Goal: Find specific page/section: Find specific page/section

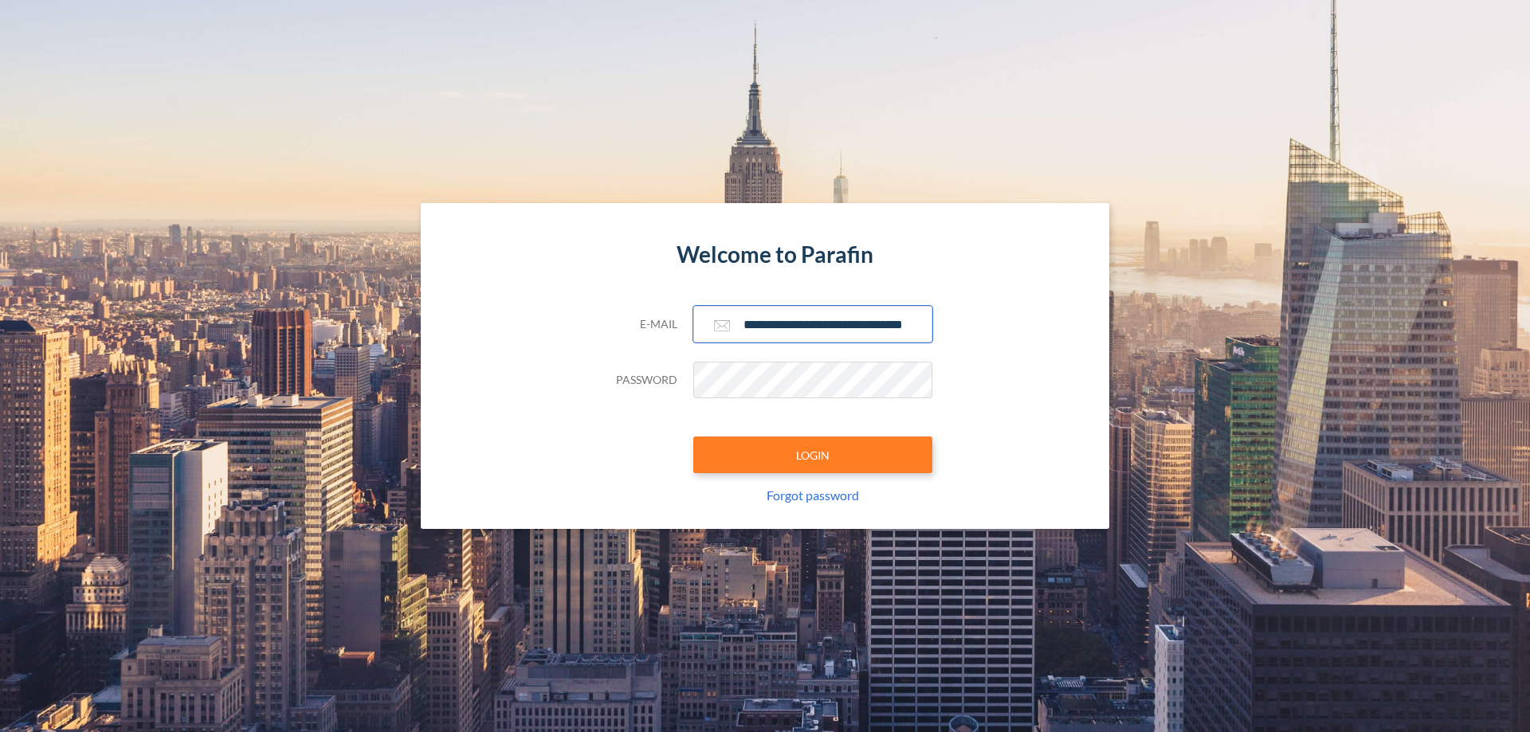
type input "**********"
click at [813, 455] on button "LOGIN" at bounding box center [812, 455] width 239 height 37
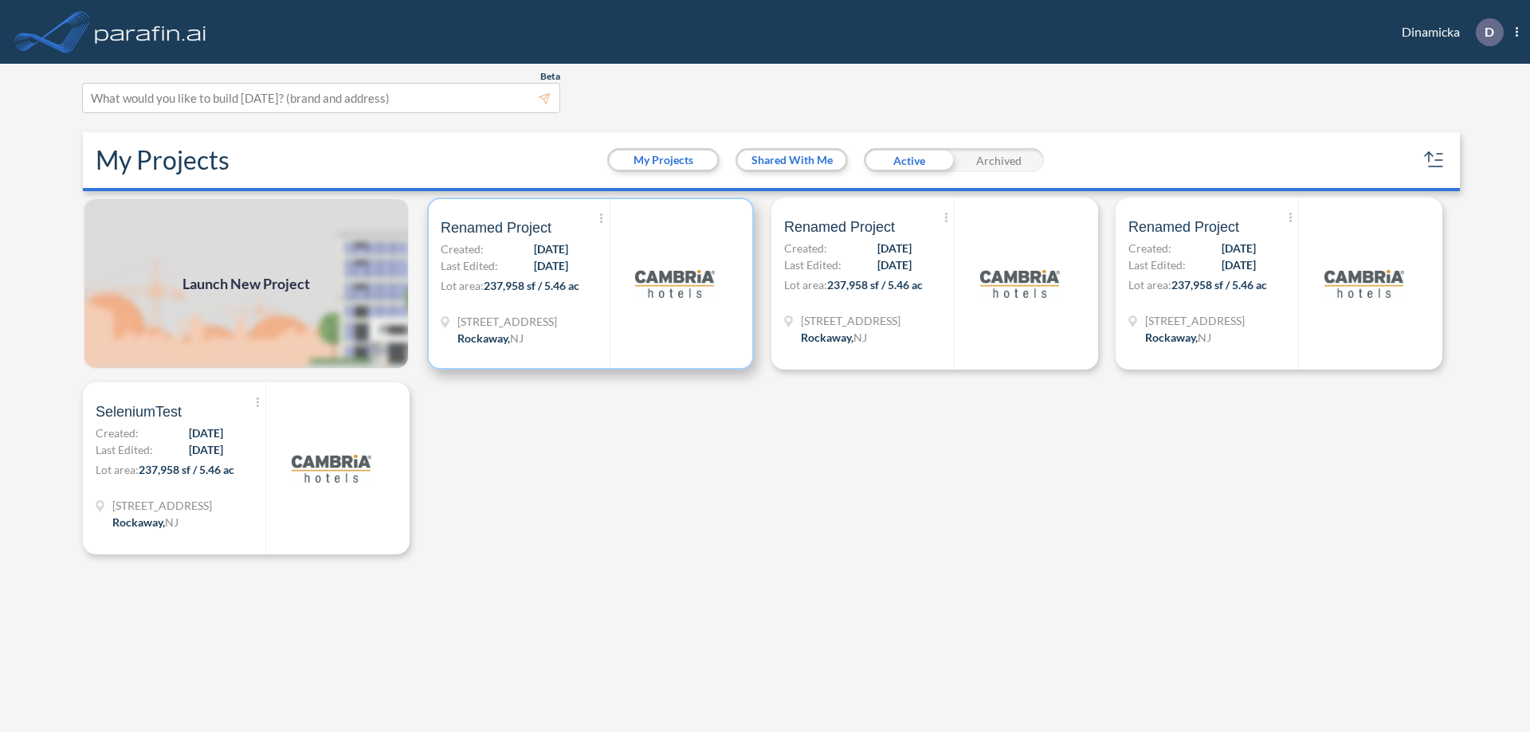
scroll to position [4, 0]
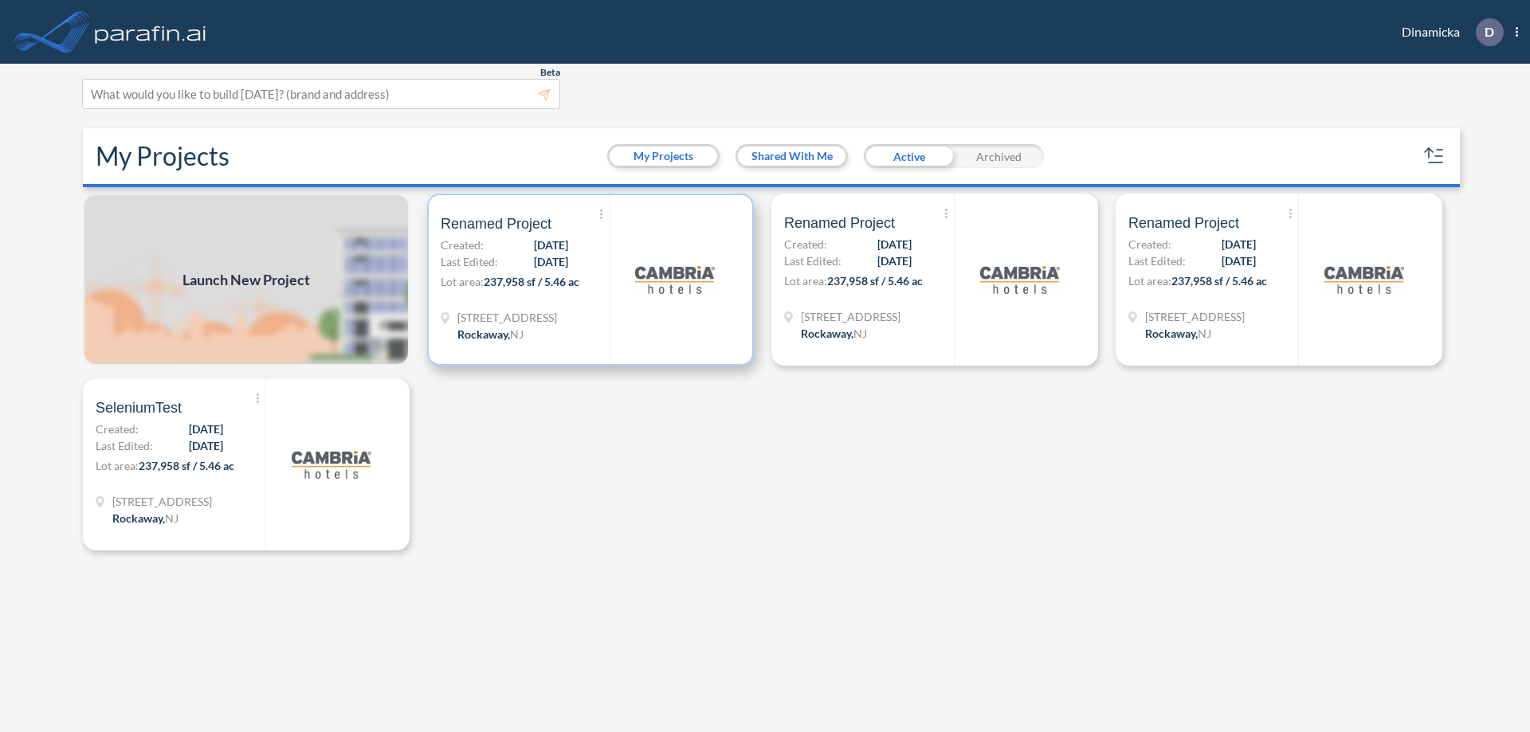
click at [591, 280] on p "Lot area: 237,958 sf / 5.46 ac" at bounding box center [525, 284] width 169 height 23
